Goal: Task Accomplishment & Management: Use online tool/utility

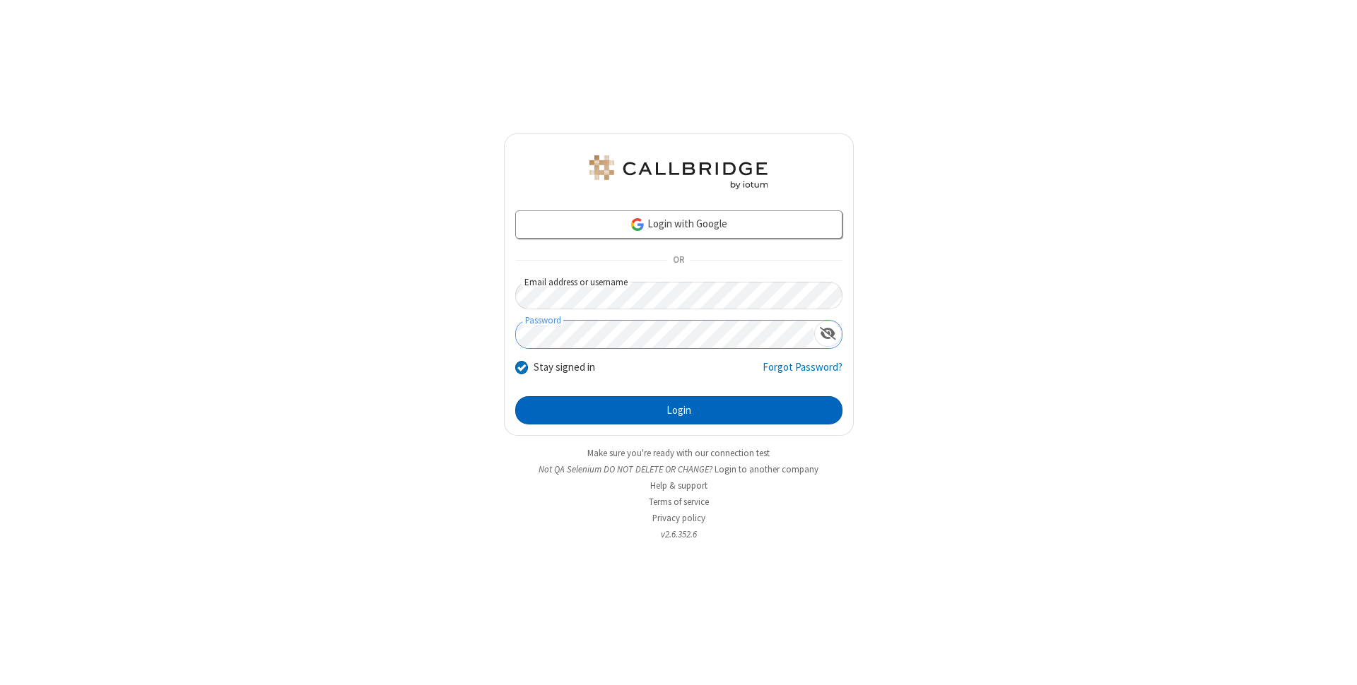
click at [678, 411] on button "Login" at bounding box center [678, 410] width 327 height 28
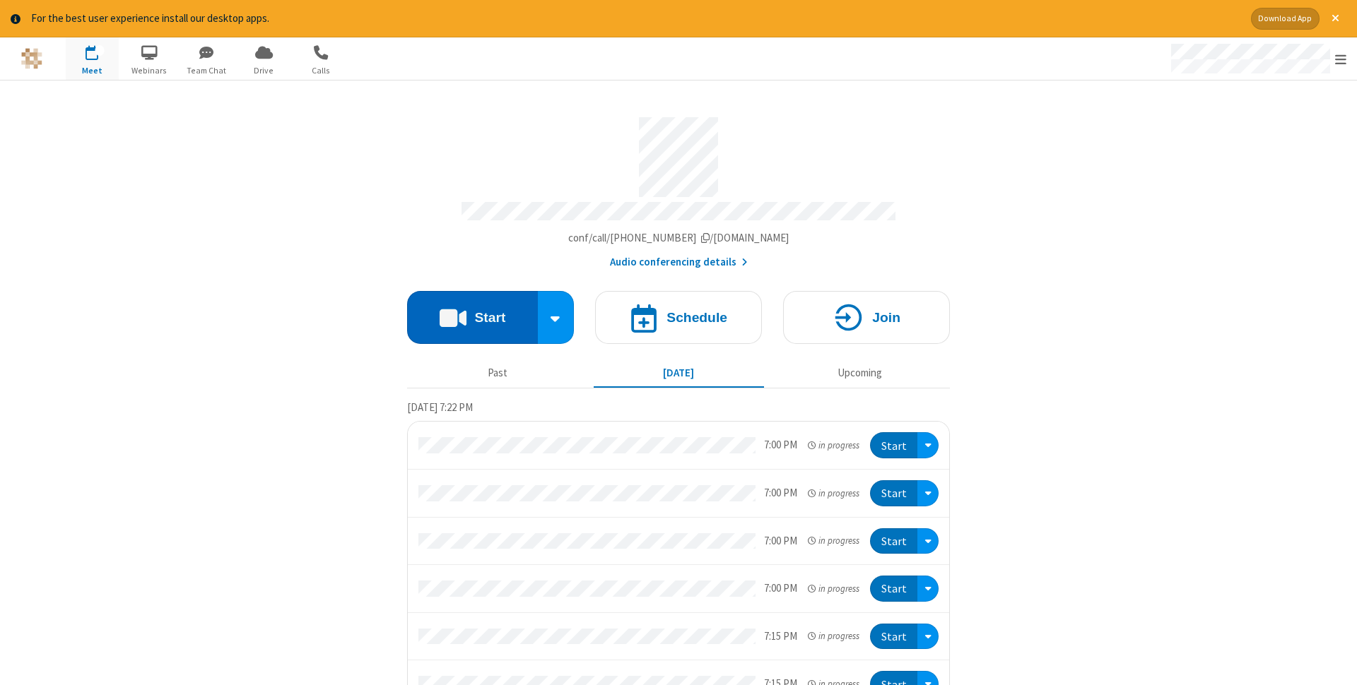
click at [472, 313] on button "Start" at bounding box center [472, 317] width 131 height 53
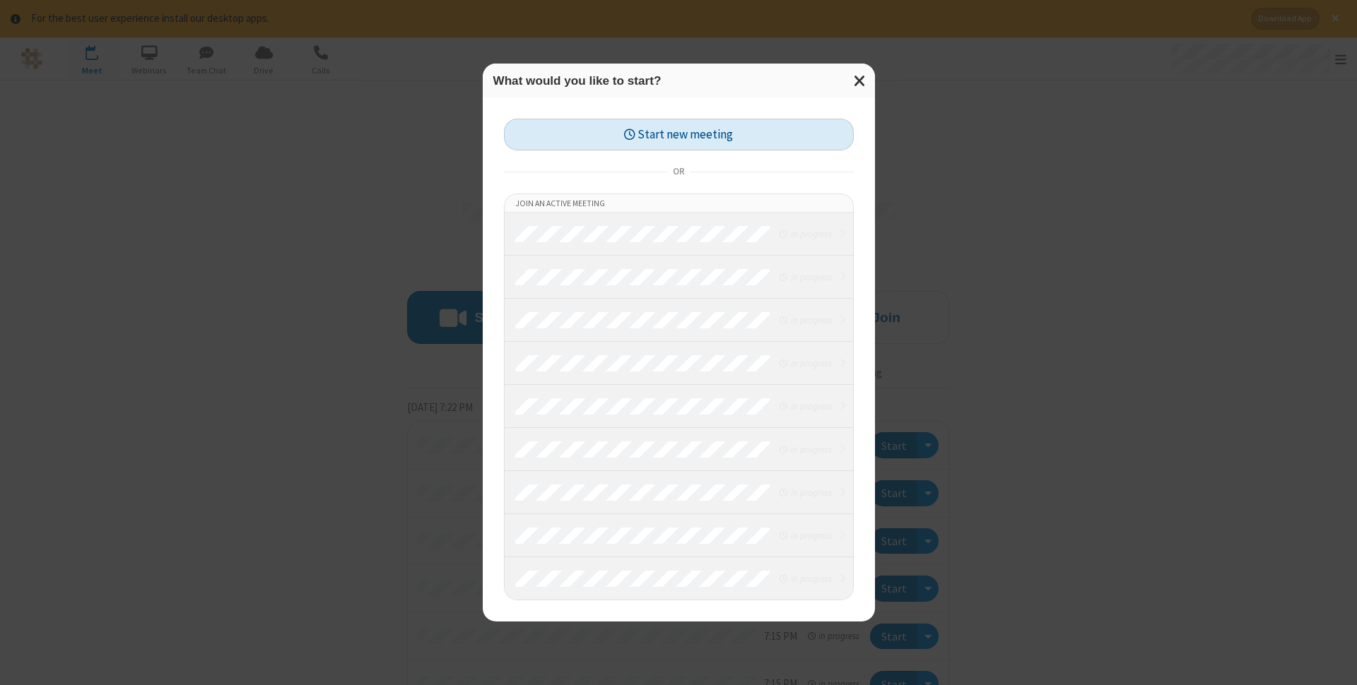
click at [678, 134] on button "Start new meeting" at bounding box center [679, 135] width 350 height 32
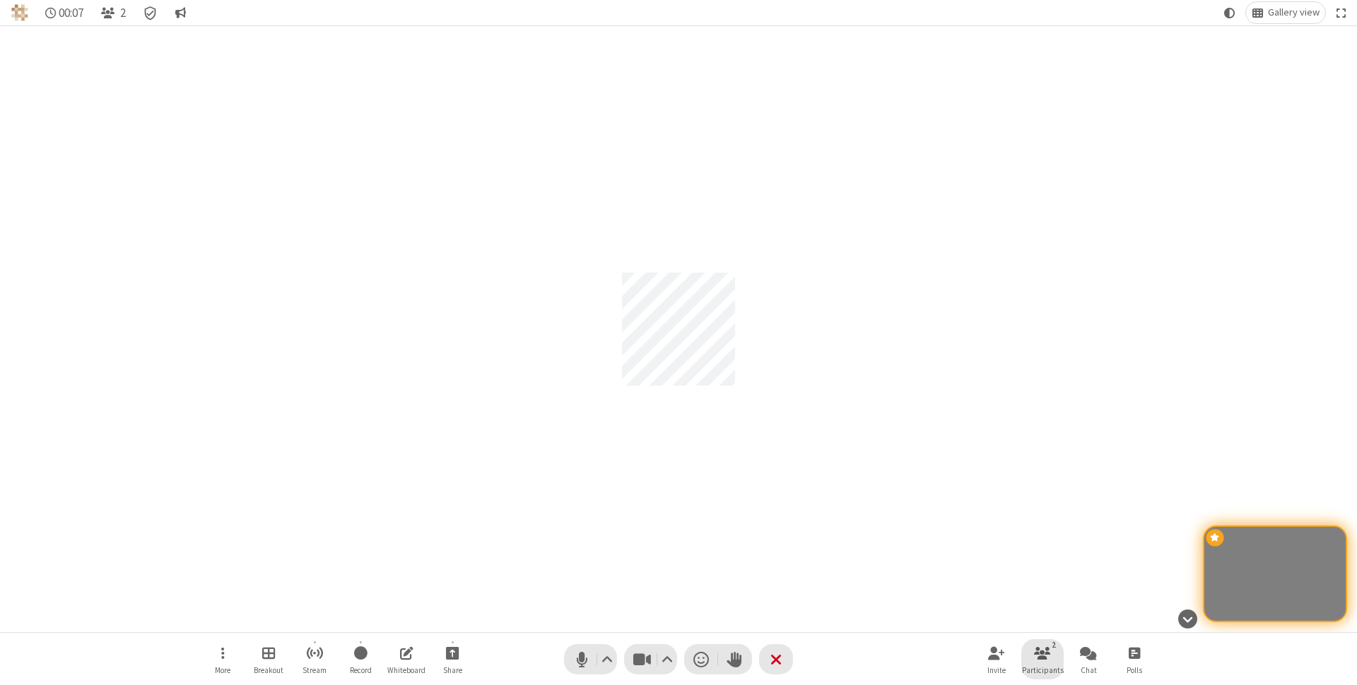
click at [1042, 670] on span "Participants" at bounding box center [1043, 670] width 42 height 8
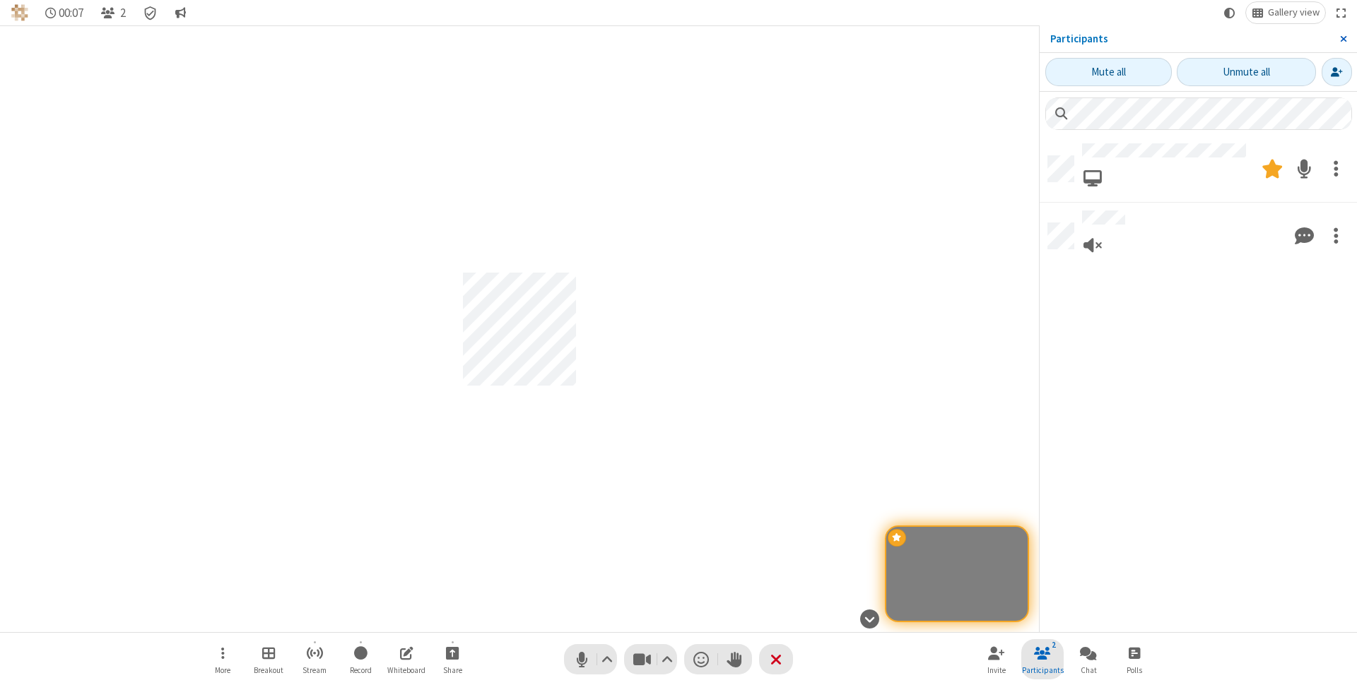
click at [1343, 39] on span "Close sidebar" at bounding box center [1343, 38] width 7 height 11
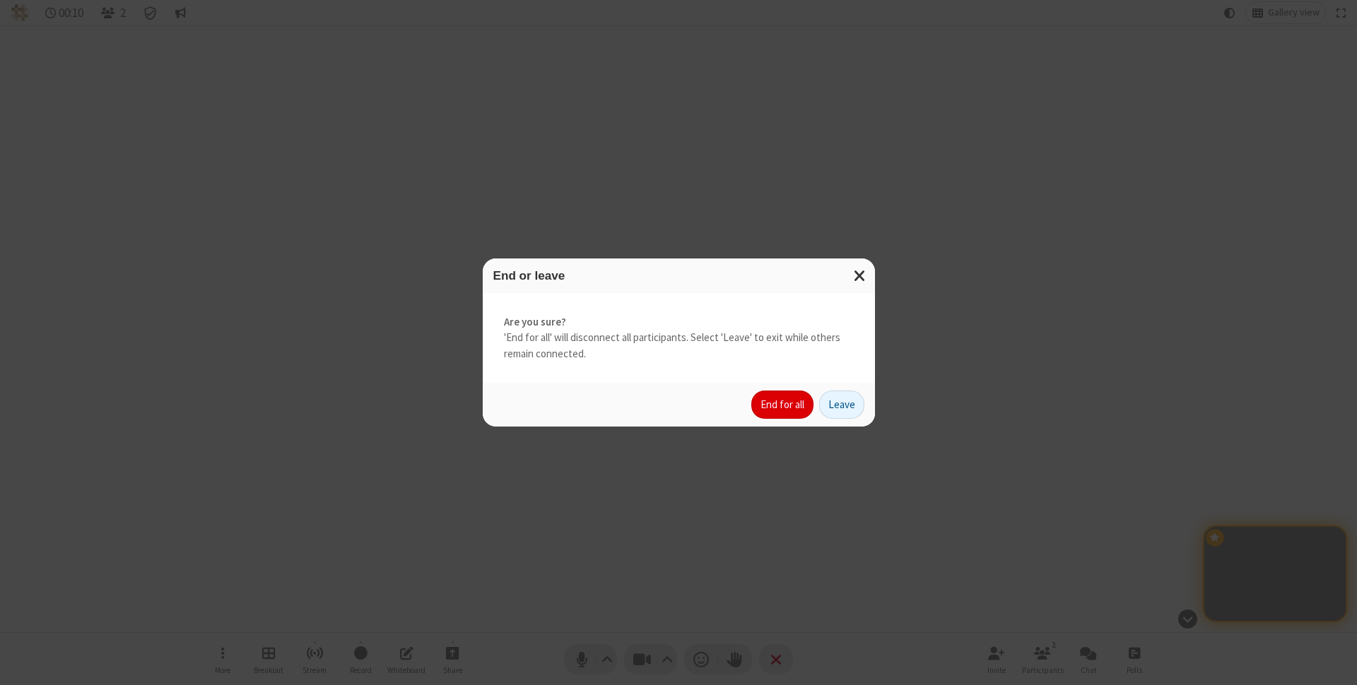
click at [783, 405] on button "End for all" at bounding box center [782, 405] width 62 height 28
